Goal: Information Seeking & Learning: Learn about a topic

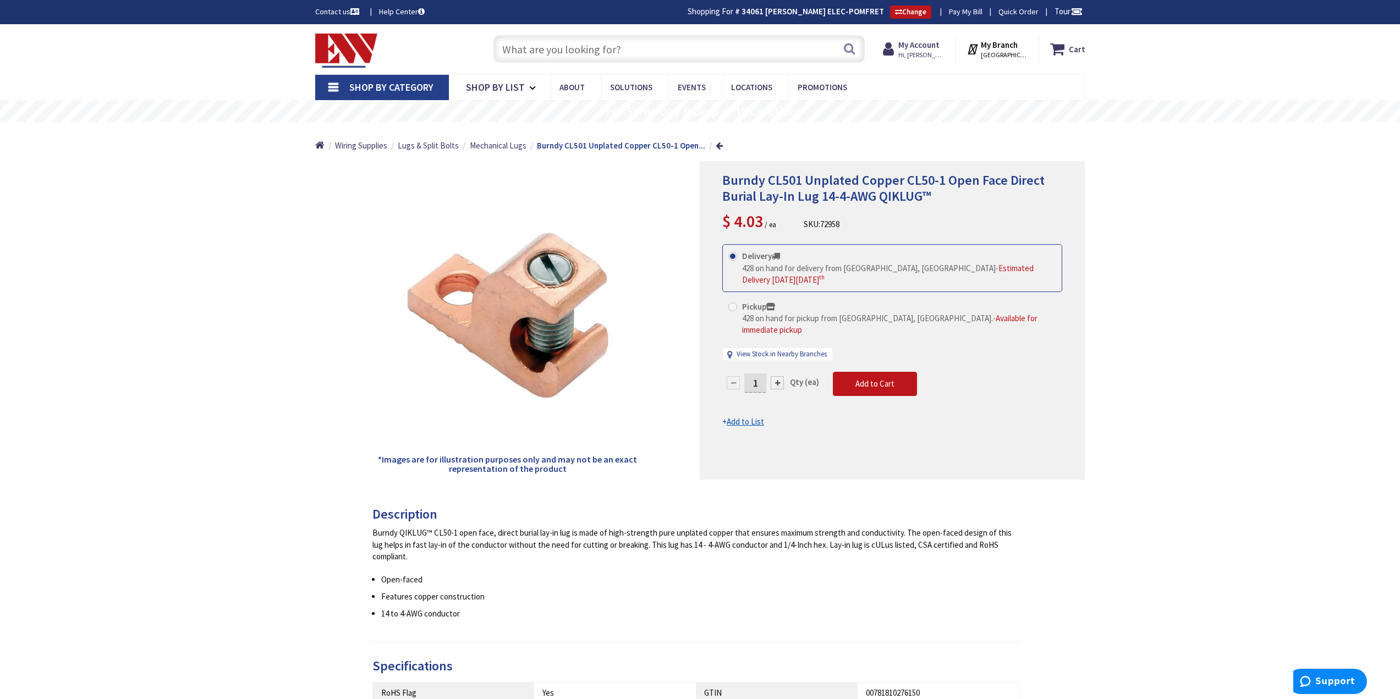
click at [604, 50] on input "text" at bounding box center [679, 49] width 371 height 28
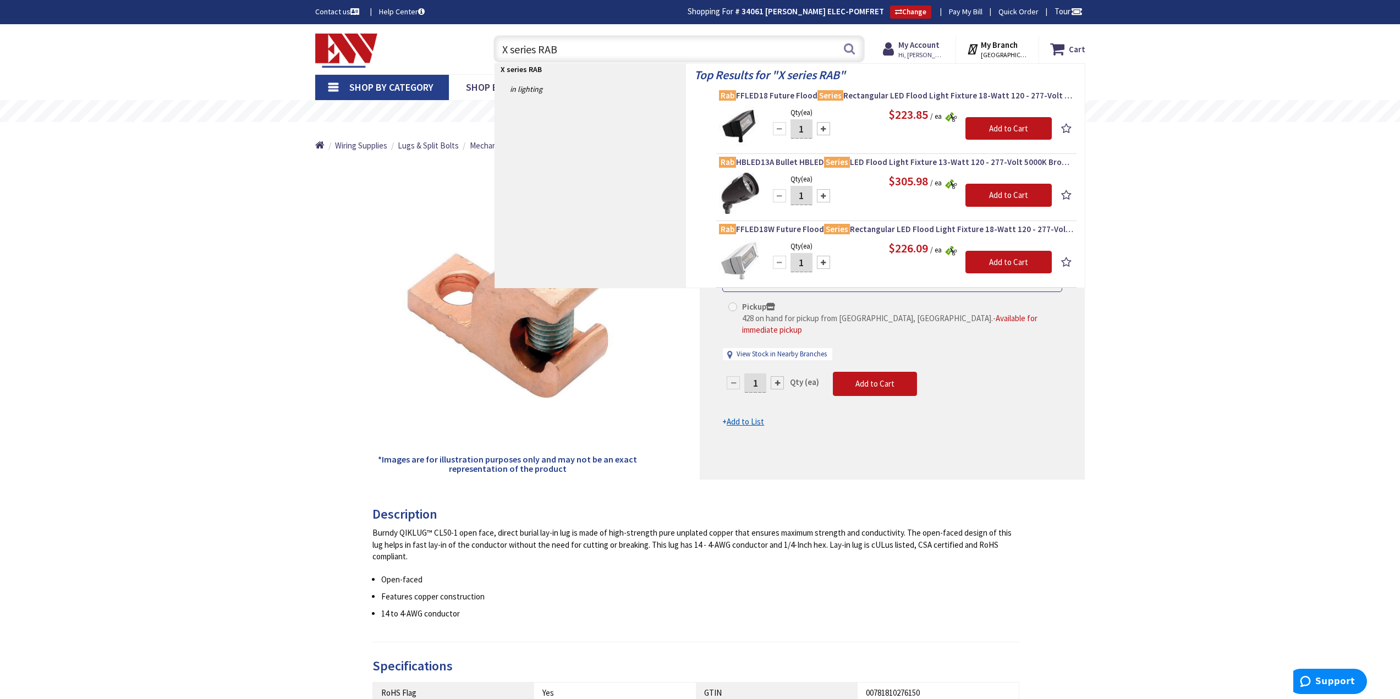
drag, startPoint x: 537, startPoint y: 47, endPoint x: 450, endPoint y: 61, distance: 87.9
click at [451, 61] on div "Toggle Nav X series RAB X series RAB Search Cart My Cart Close" at bounding box center [700, 49] width 787 height 37
type input "RAB"
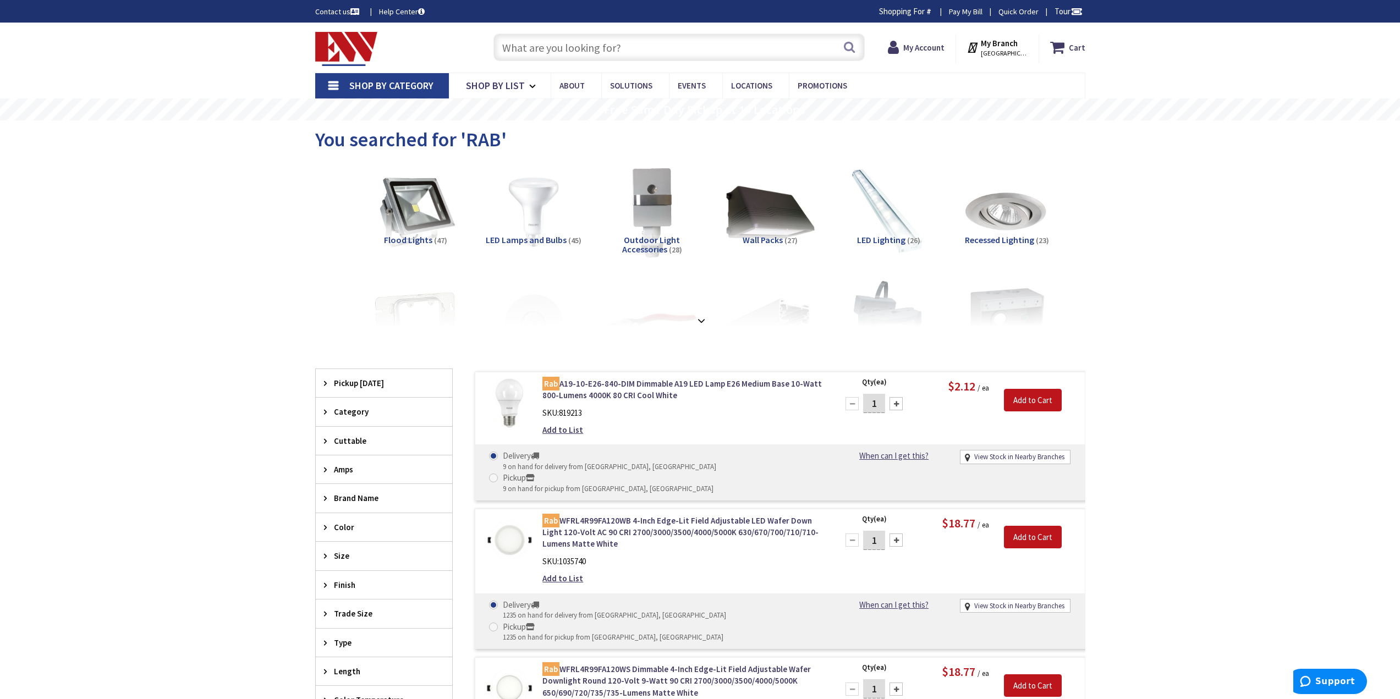
click at [422, 236] on span "Flood Lights" at bounding box center [408, 239] width 48 height 11
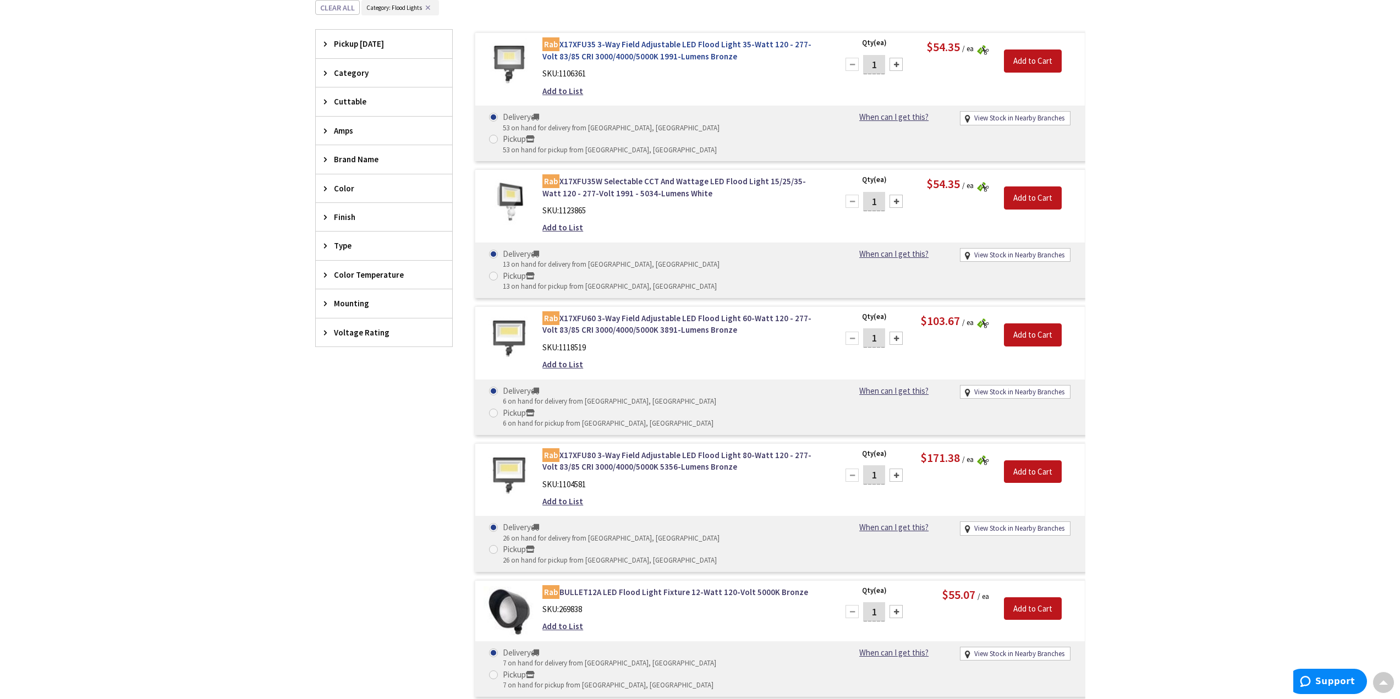
type input "[PERSON_NAME][GEOGRAPHIC_DATA], [GEOGRAPHIC_DATA]"
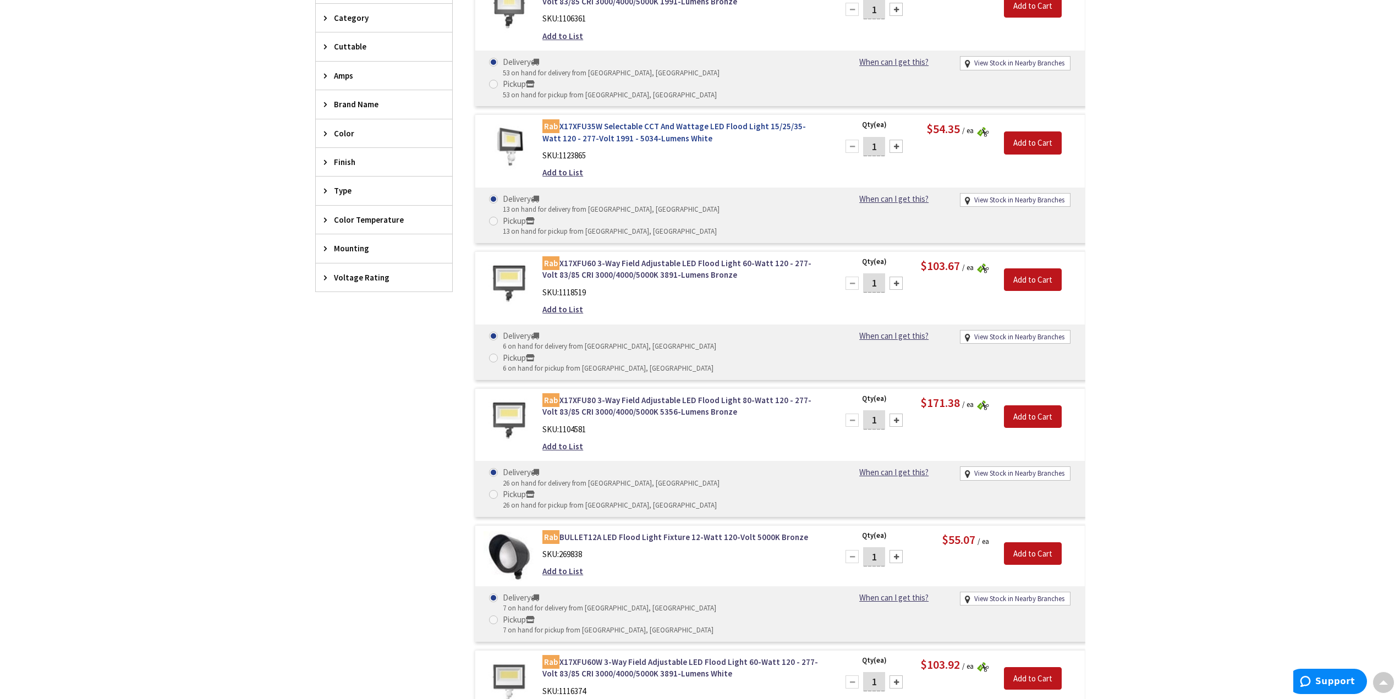
scroll to position [350, 0]
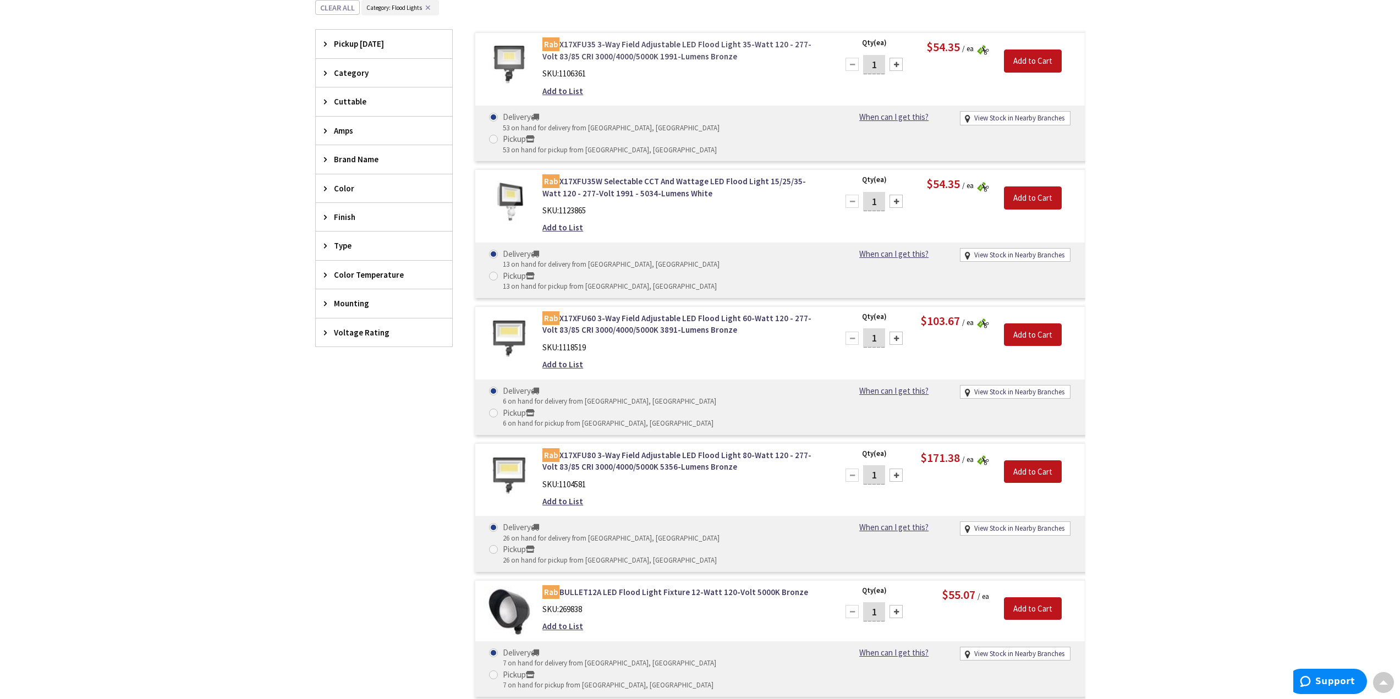
click at [595, 46] on link "Rab X17XFU35 3-Way Field Adjustable LED Flood Light 35-Watt 120 - 277-Volt 83/8…" at bounding box center [682, 51] width 280 height 24
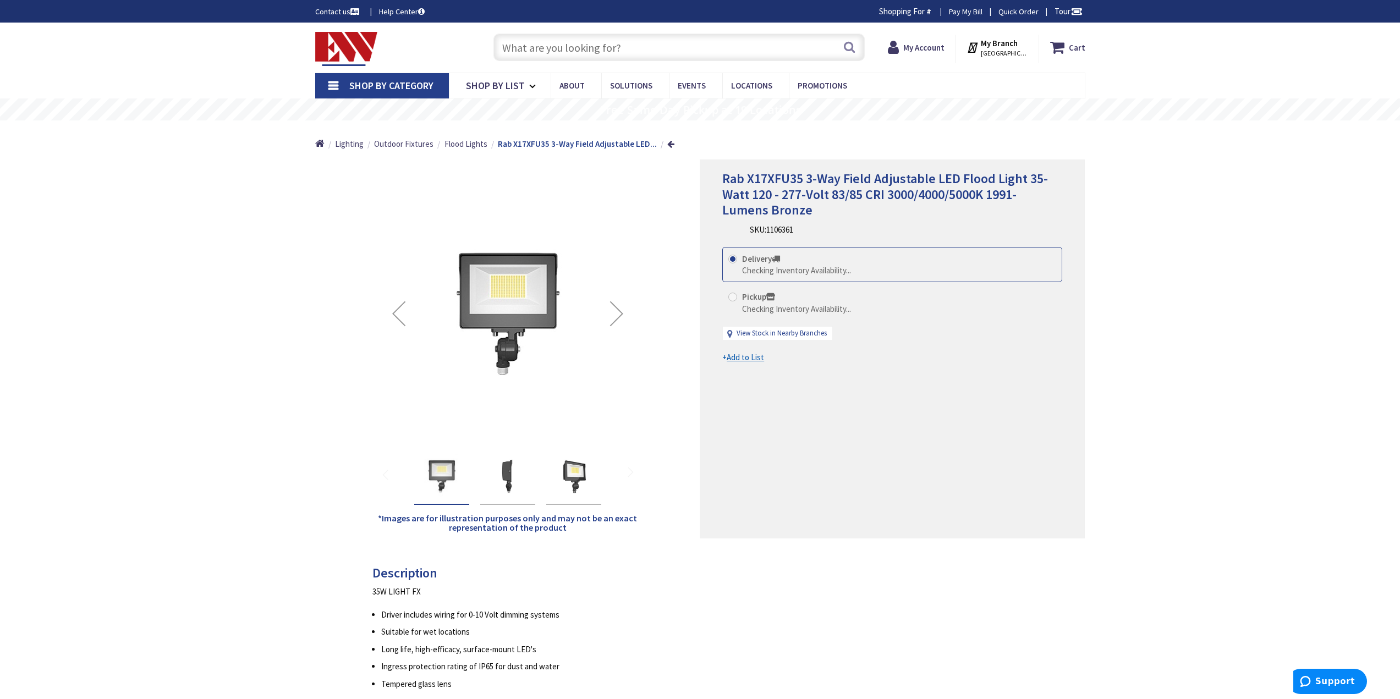
click at [614, 315] on div "Next" at bounding box center [617, 314] width 44 height 44
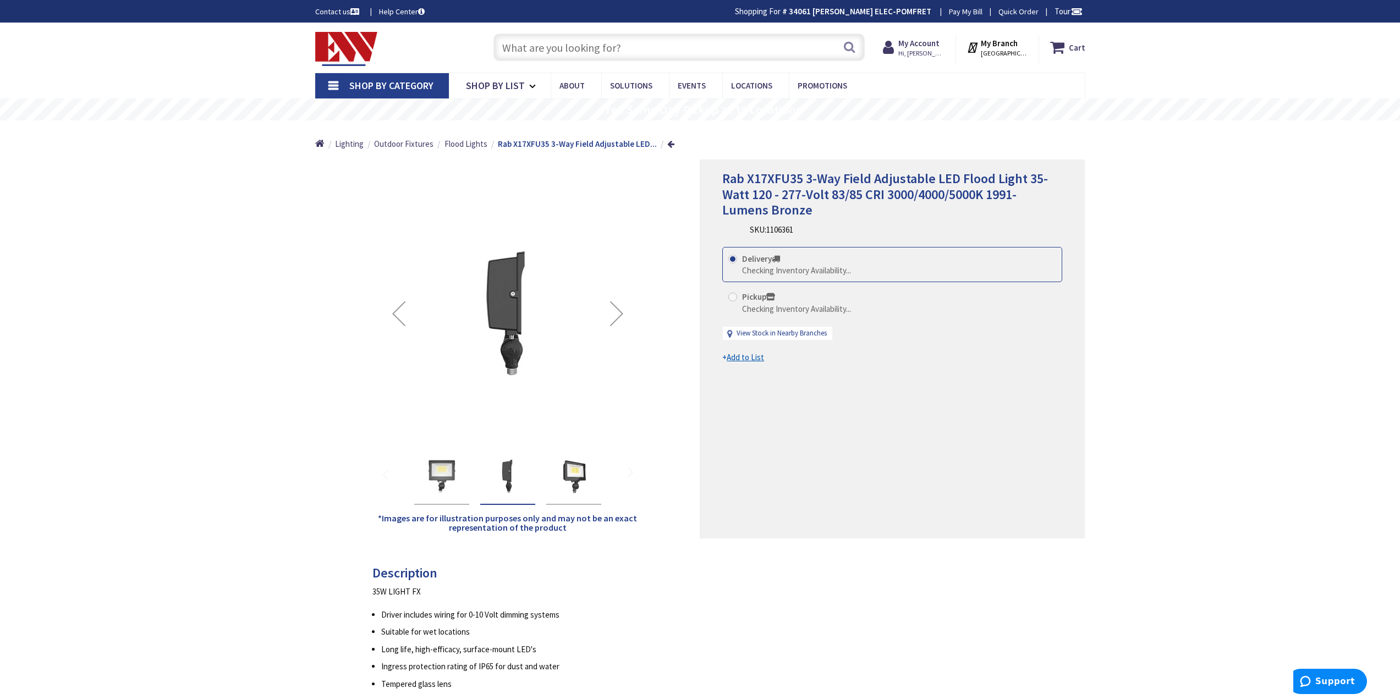
click at [614, 315] on div "Next" at bounding box center [617, 314] width 44 height 44
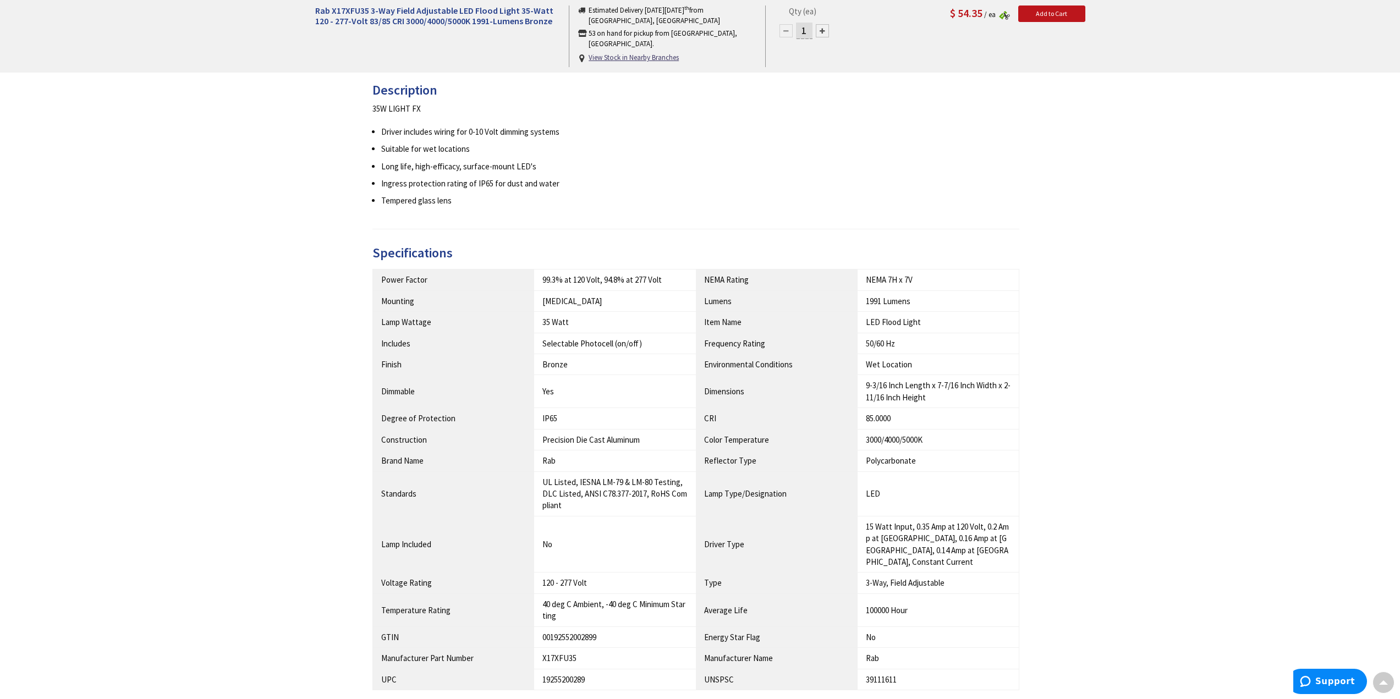
scroll to position [660, 0]
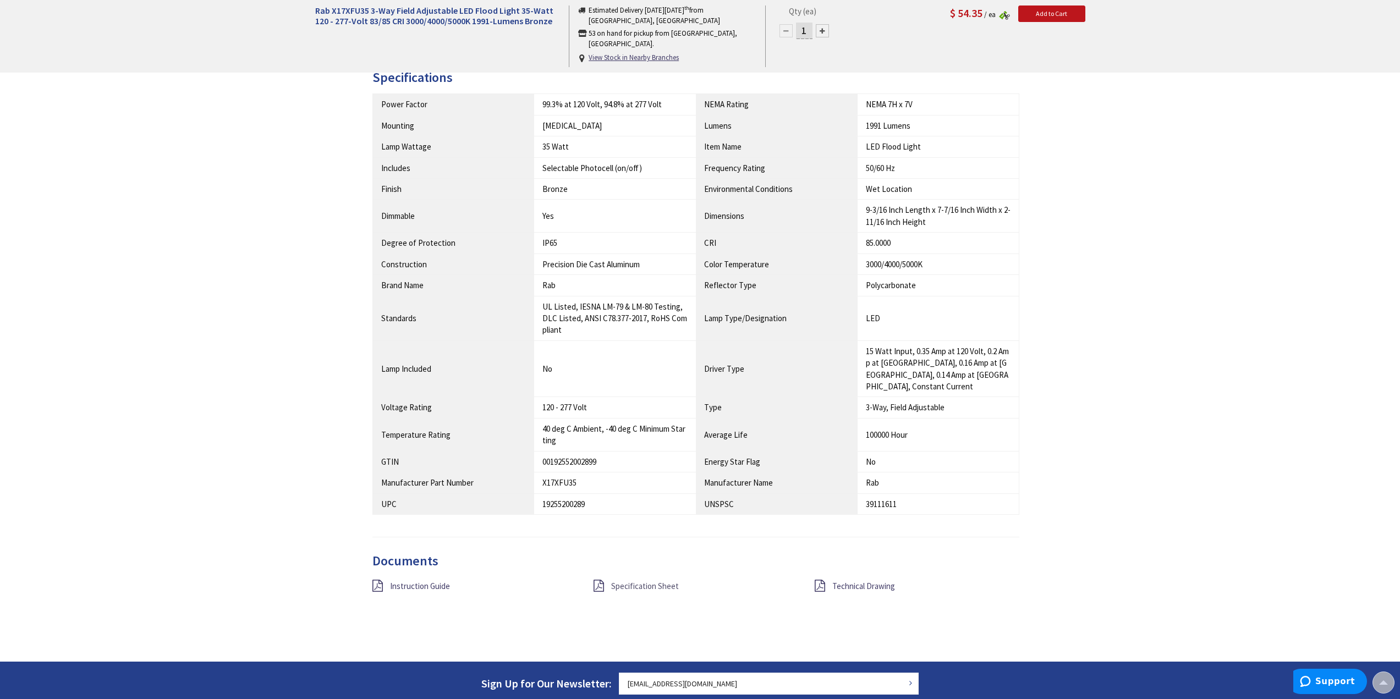
click at [616, 581] on span "Specification Sheet" at bounding box center [645, 586] width 68 height 10
click at [859, 581] on span "Technical Drawing" at bounding box center [863, 586] width 63 height 10
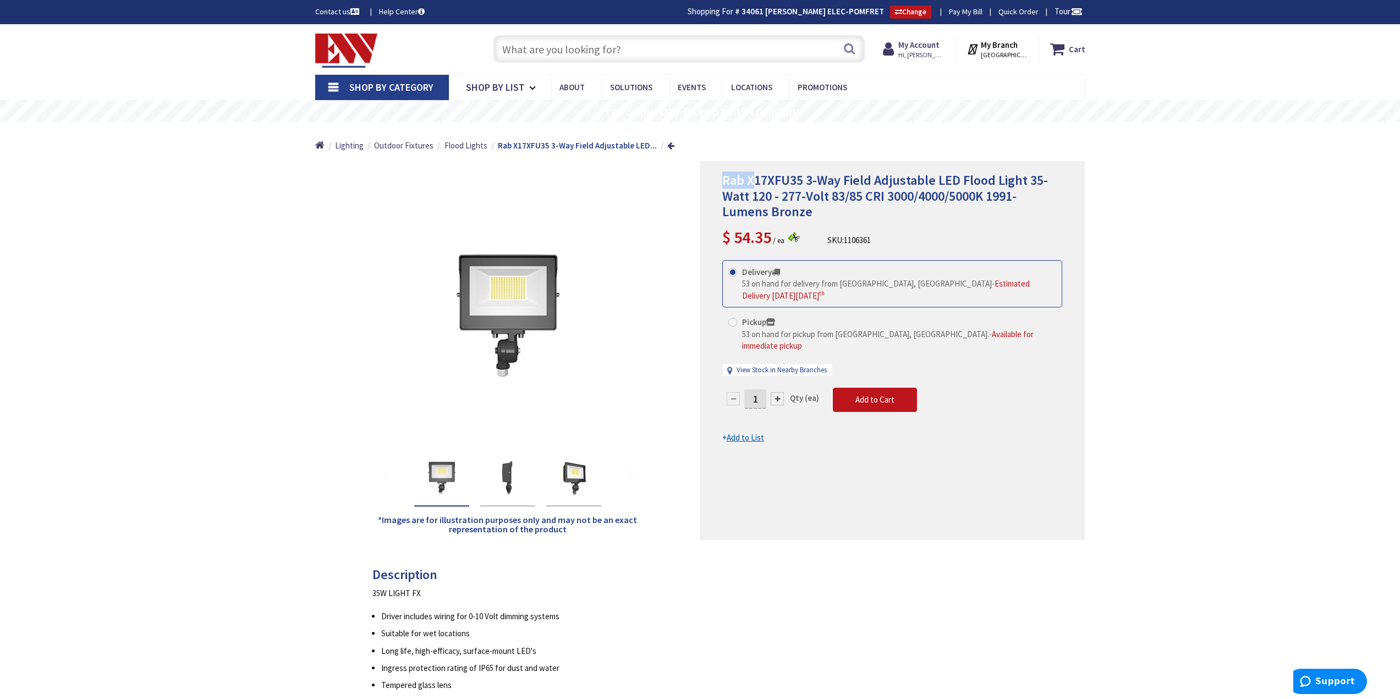
drag, startPoint x: 724, startPoint y: 182, endPoint x: 753, endPoint y: 180, distance: 29.2
click at [753, 180] on span "Rab X17XFU35 3-Way Field Adjustable LED Flood Light 35-Watt 120 - 277-Volt 83/8…" at bounding box center [885, 196] width 326 height 49
drag, startPoint x: 748, startPoint y: 181, endPoint x: 801, endPoint y: 178, distance: 52.9
click at [801, 178] on span "Rab X17XFU35 3-Way Field Adjustable LED Flood Light 35-Watt 120 - 277-Volt 83/8…" at bounding box center [885, 196] width 326 height 49
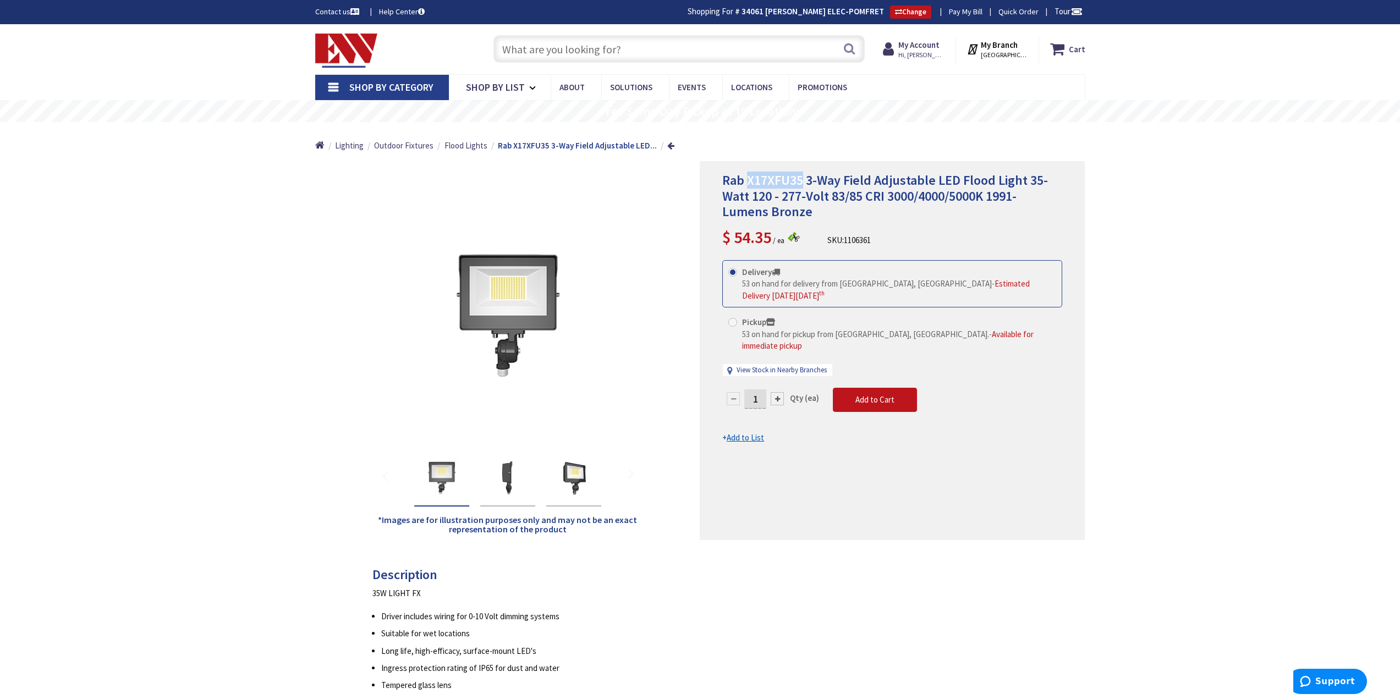
copy span "X17XFU35"
